Goal: Navigation & Orientation: Browse casually

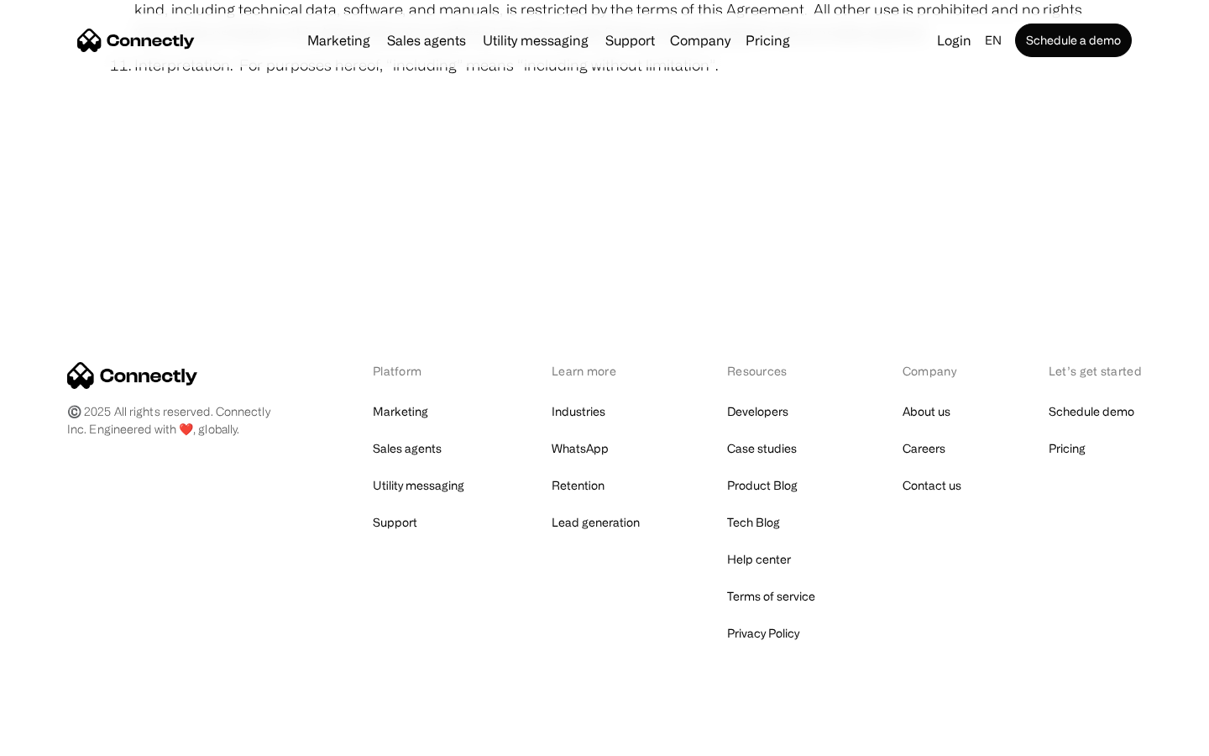
scroll to position [6169, 0]
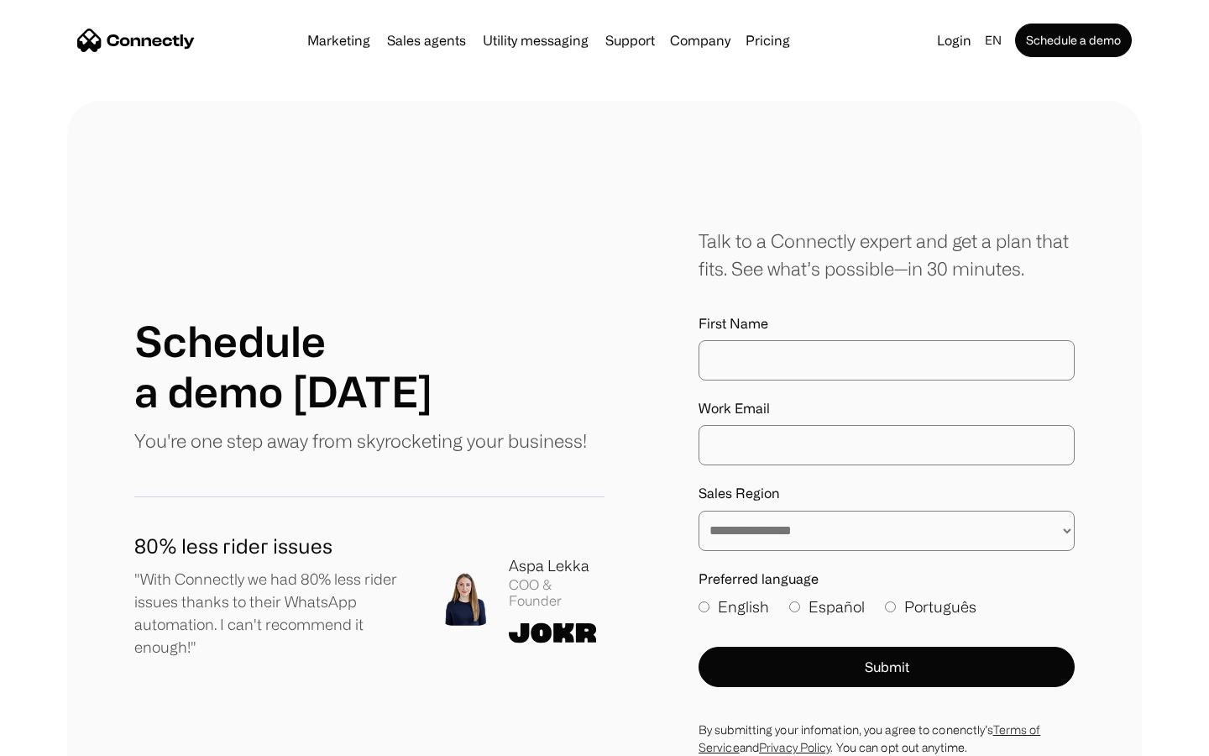
scroll to position [678, 0]
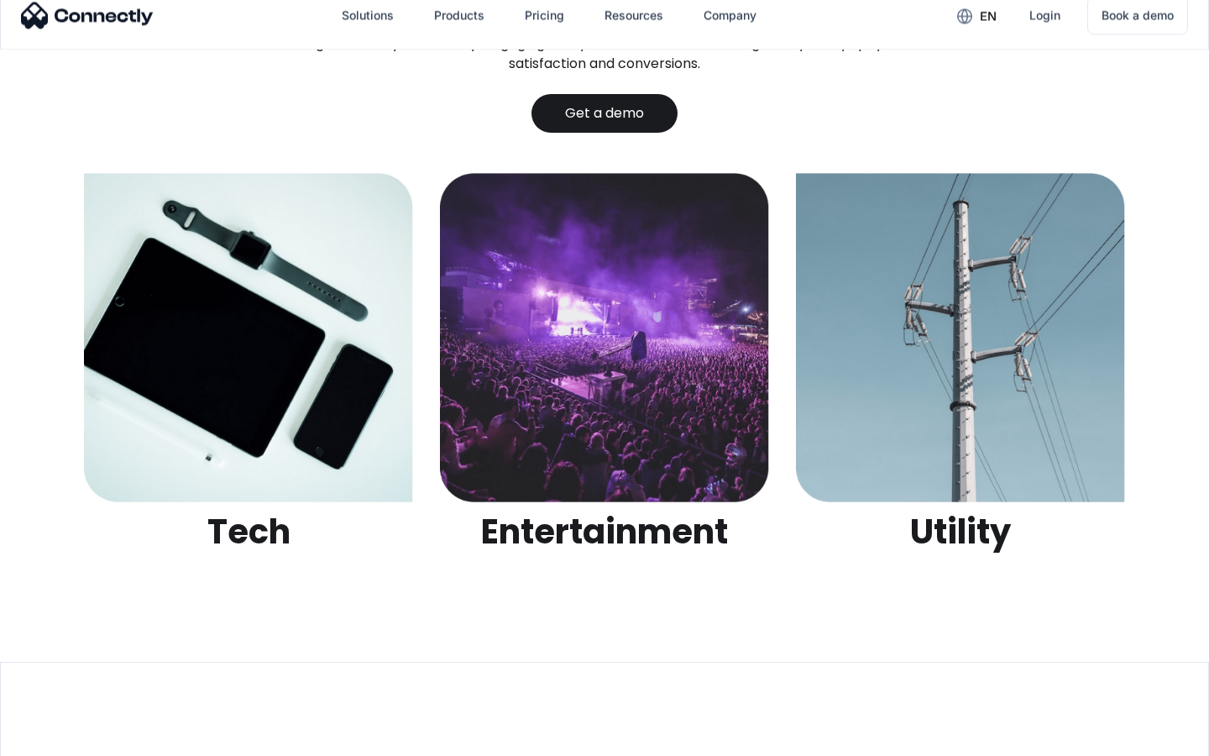
scroll to position [5298, 0]
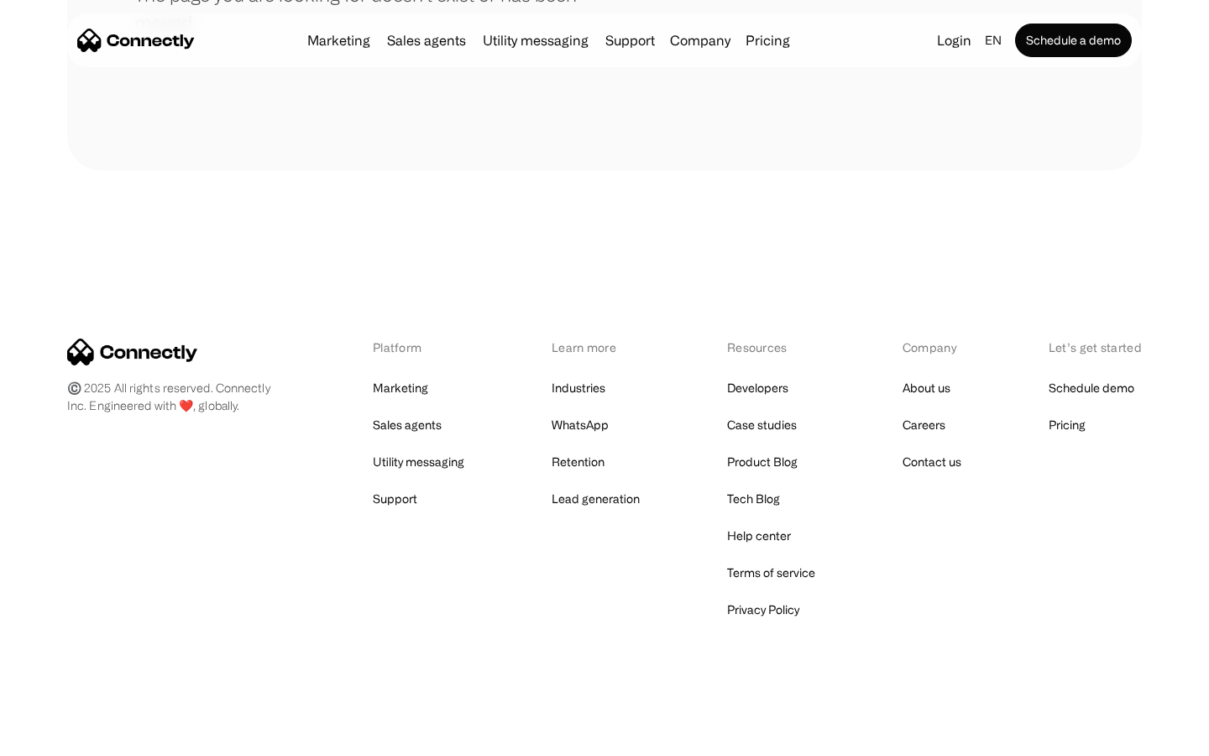
scroll to position [306, 0]
